Goal: Navigation & Orientation: Find specific page/section

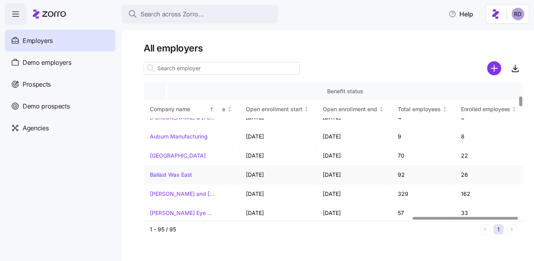
scroll to position [192, 968]
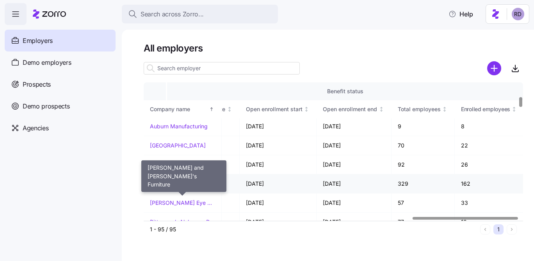
click at [180, 184] on link "[PERSON_NAME] and [PERSON_NAME]'s Furniture" at bounding box center [182, 184] width 65 height 8
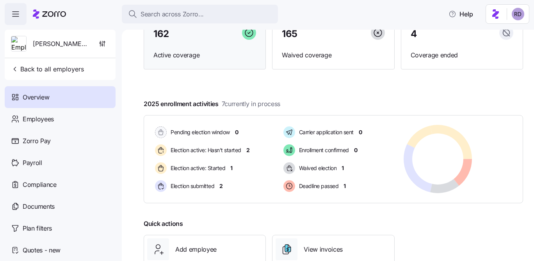
scroll to position [90, 0]
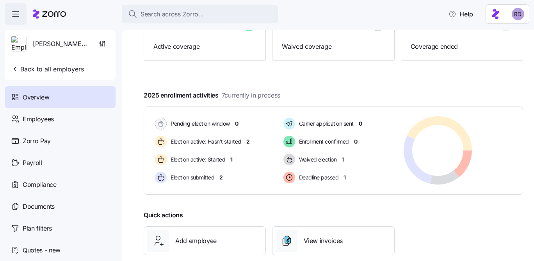
click at [2, 11] on header "Search across Zorro... Help" at bounding box center [267, 12] width 534 height 25
click at [15, 10] on icon "button" at bounding box center [15, 13] width 9 height 9
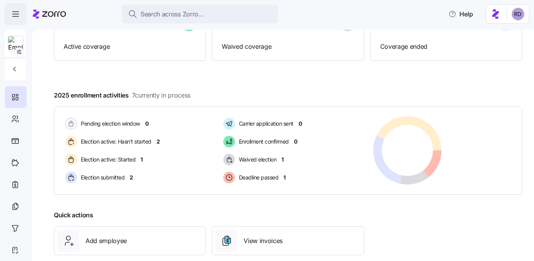
click at [15, 10] on icon "button" at bounding box center [15, 13] width 9 height 9
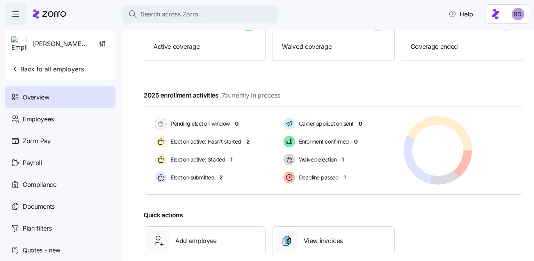
click at [32, 78] on div "[PERSON_NAME] and [PERSON_NAME]'s Furniture Back to all employers" at bounding box center [60, 55] width 111 height 50
click at [32, 70] on span "Back to all employers" at bounding box center [47, 68] width 73 height 9
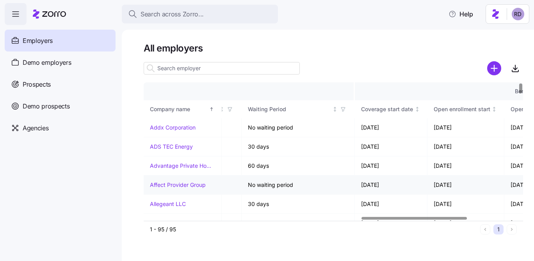
scroll to position [0, 786]
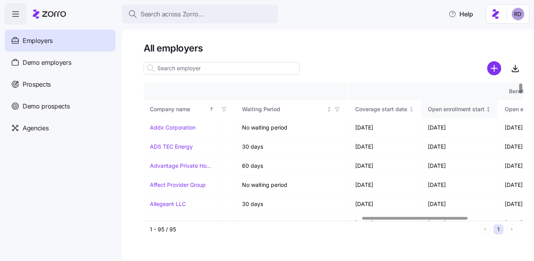
click at [488, 108] on icon "Not sorted" at bounding box center [488, 109] width 5 height 5
click at [489, 108] on icon "Sorted ascending" at bounding box center [488, 109] width 5 height 5
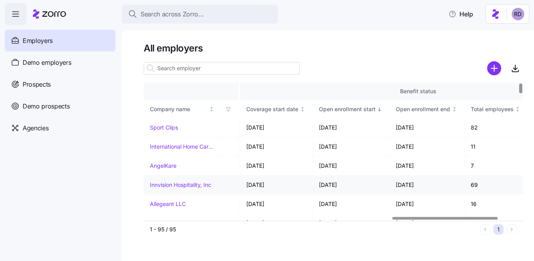
scroll to position [0, 968]
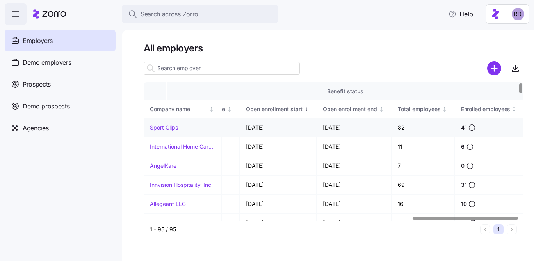
click at [165, 124] on link "Sport Clips" at bounding box center [164, 128] width 28 height 8
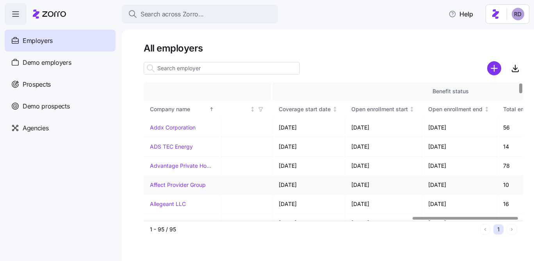
scroll to position [0, 968]
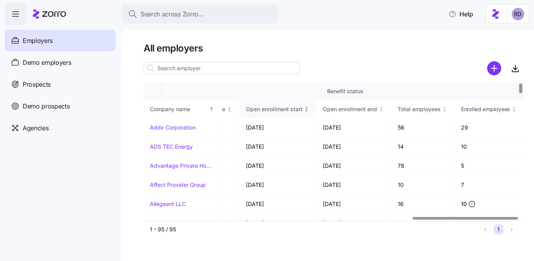
click at [305, 107] on icon "Not sorted" at bounding box center [306, 109] width 5 height 5
click at [305, 107] on icon "Sorted ascending" at bounding box center [306, 109] width 5 height 5
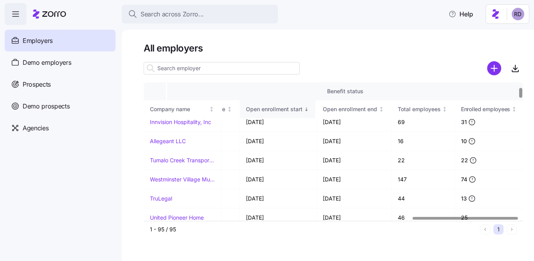
scroll to position [78, 968]
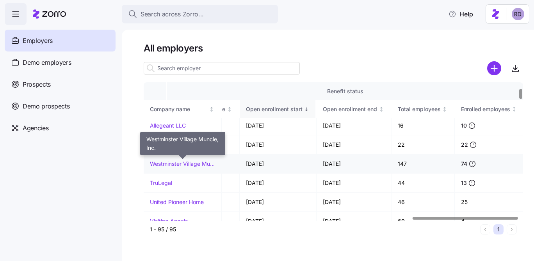
click at [197, 160] on link "Westminster Village Muncie, Inc." at bounding box center [182, 164] width 65 height 8
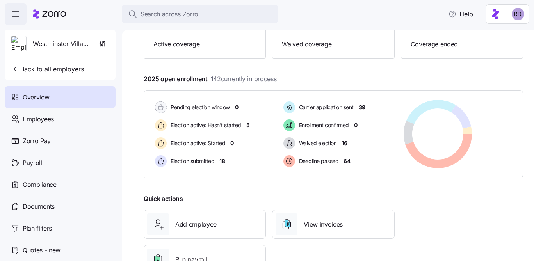
scroll to position [98, 0]
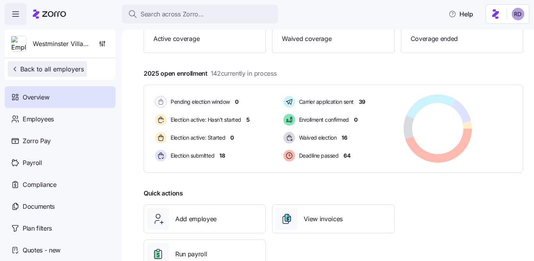
click at [29, 65] on span "Back to all employers" at bounding box center [47, 68] width 73 height 9
